Goal: Transaction & Acquisition: Purchase product/service

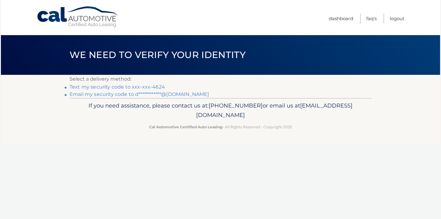
click at [140, 89] on link "Text my security code to xxx-xxx-4624" at bounding box center [117, 87] width 95 height 6
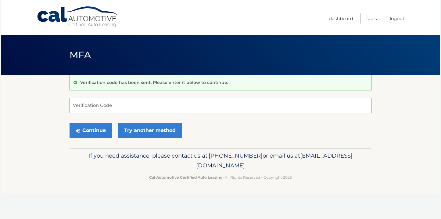
click at [112, 109] on input "Verification Code" at bounding box center [221, 105] width 302 height 15
type input "486284"
click at [91, 130] on button "Continue" at bounding box center [91, 130] width 42 height 15
click at [99, 134] on button "Continue" at bounding box center [91, 130] width 42 height 15
click at [88, 130] on button "Continue" at bounding box center [91, 130] width 42 height 15
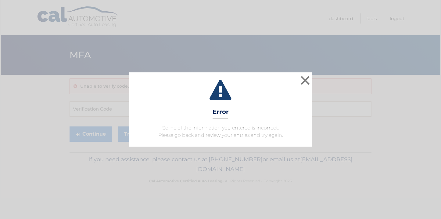
click at [99, 134] on div "× Error Some of the information you entered is incorrect. Please go back and re…" at bounding box center [220, 109] width 436 height 74
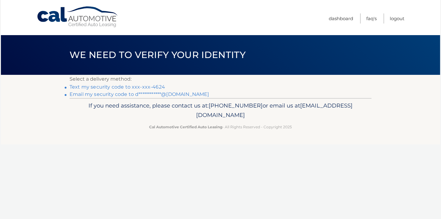
click at [88, 84] on link "Text my security code to xxx-xxx-4624" at bounding box center [117, 87] width 95 height 6
click at [59, 19] on link "Cal Automotive" at bounding box center [78, 17] width 82 height 22
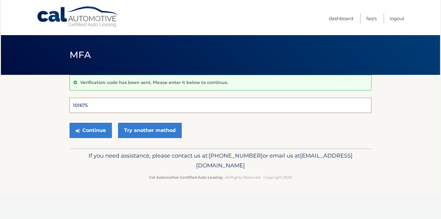
type input "101675"
click at [91, 130] on button "Continue" at bounding box center [91, 130] width 42 height 15
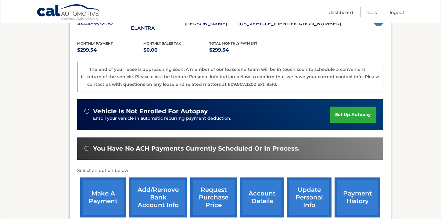
scroll to position [146, 0]
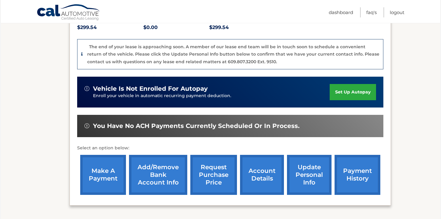
click at [112, 157] on link "make a payment" at bounding box center [103, 175] width 46 height 40
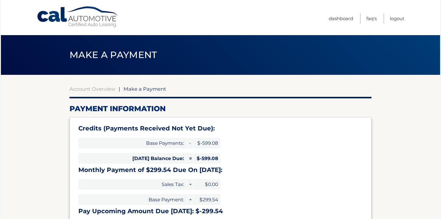
select select "ZGZjZmFlZjYtMjU4Mi00MTEwLWI3OTYtOGUwODIzNTRkZWI3"
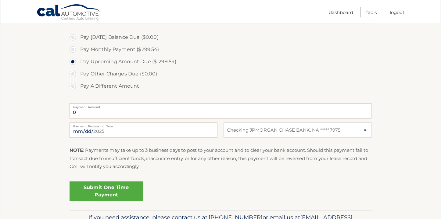
scroll to position [206, 0]
click at [73, 54] on label "Pay Monthly Payment ($299.54)" at bounding box center [221, 50] width 302 height 12
click at [73, 53] on input "Pay Monthly Payment ($299.54)" at bounding box center [75, 49] width 6 height 10
radio input "true"
type input "299.54"
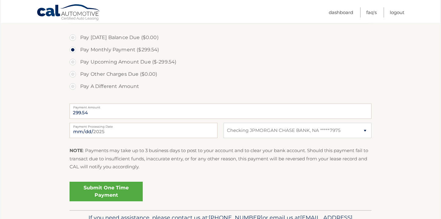
click at [109, 196] on link "Submit One Time Payment" at bounding box center [106, 191] width 73 height 20
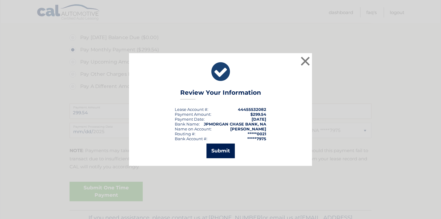
click at [225, 149] on button "Submit" at bounding box center [220, 150] width 28 height 15
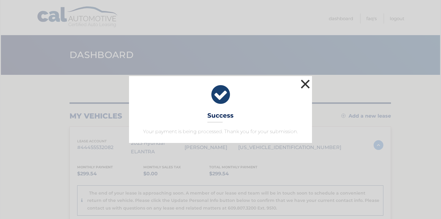
click at [305, 85] on button "×" at bounding box center [305, 84] width 12 height 12
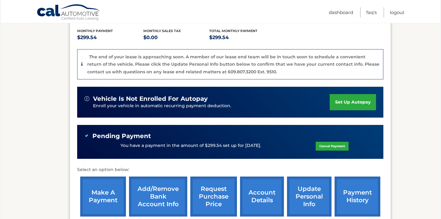
scroll to position [140, 0]
